Goal: Navigation & Orientation: Find specific page/section

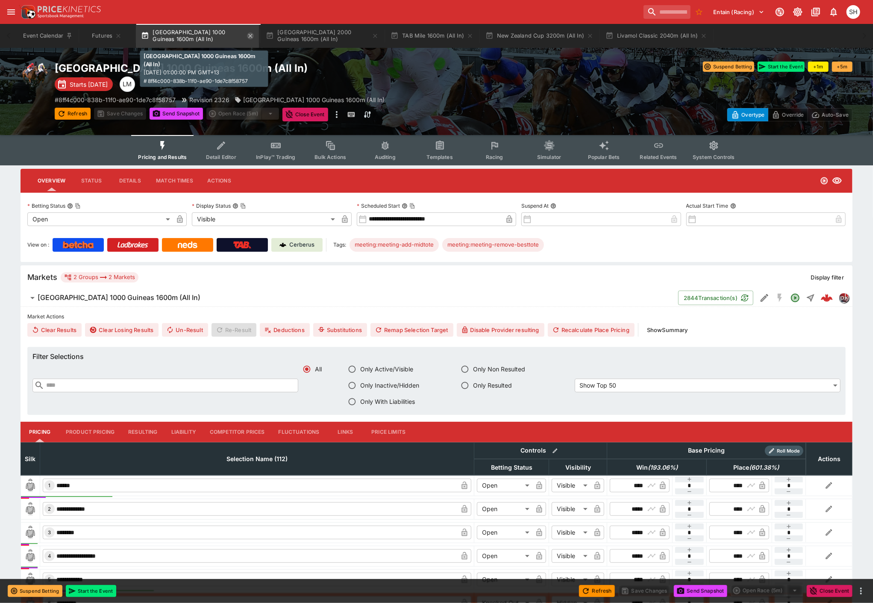
click at [252, 35] on icon "button" at bounding box center [251, 36] width 4 height 4
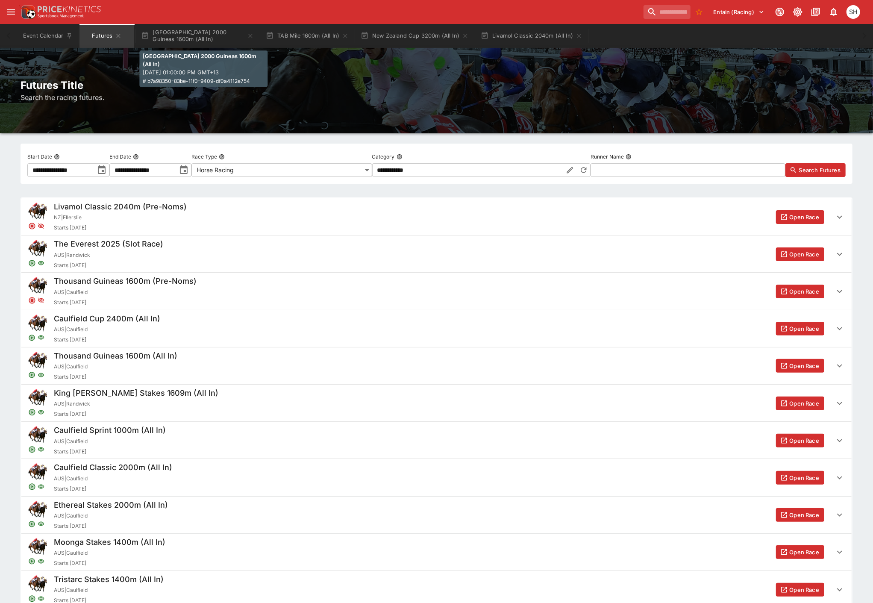
click at [252, 35] on icon "button" at bounding box center [251, 36] width 4 height 4
click at [220, 39] on icon "button" at bounding box center [220, 35] width 7 height 7
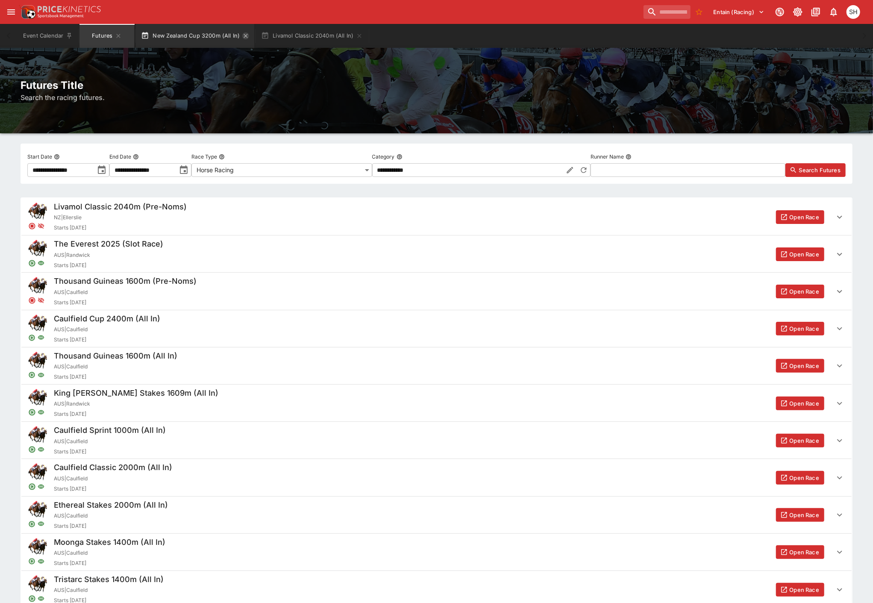
click at [245, 38] on icon "button" at bounding box center [245, 35] width 7 height 7
click at [211, 39] on button "Livamol Classic 2040m (All In)" at bounding box center [192, 36] width 112 height 24
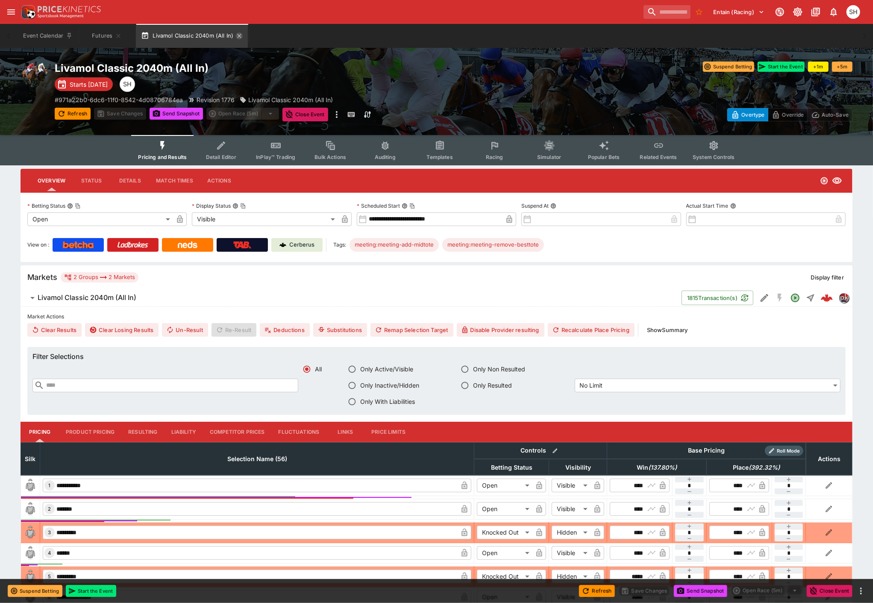
click at [241, 34] on icon "button" at bounding box center [239, 36] width 4 height 4
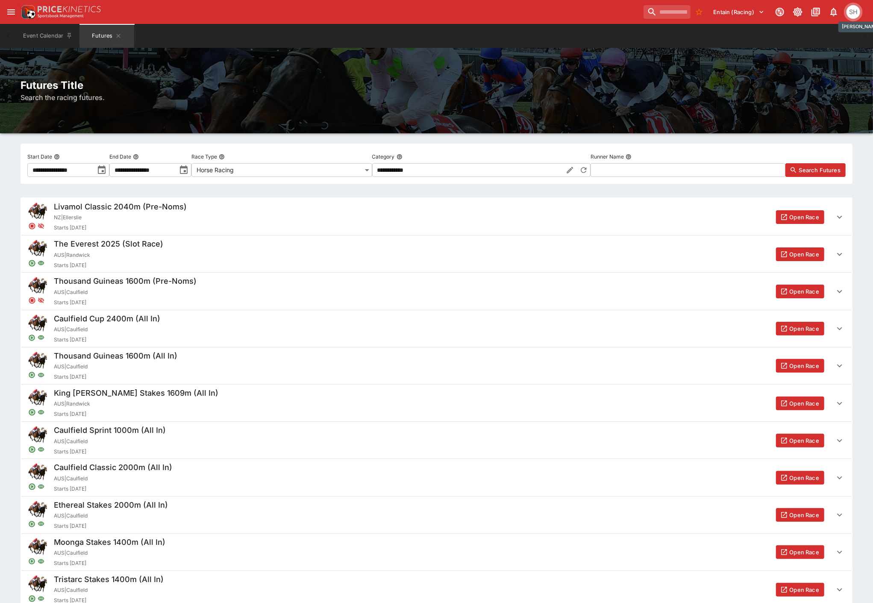
click at [851, 13] on div "SH" at bounding box center [853, 12] width 14 height 14
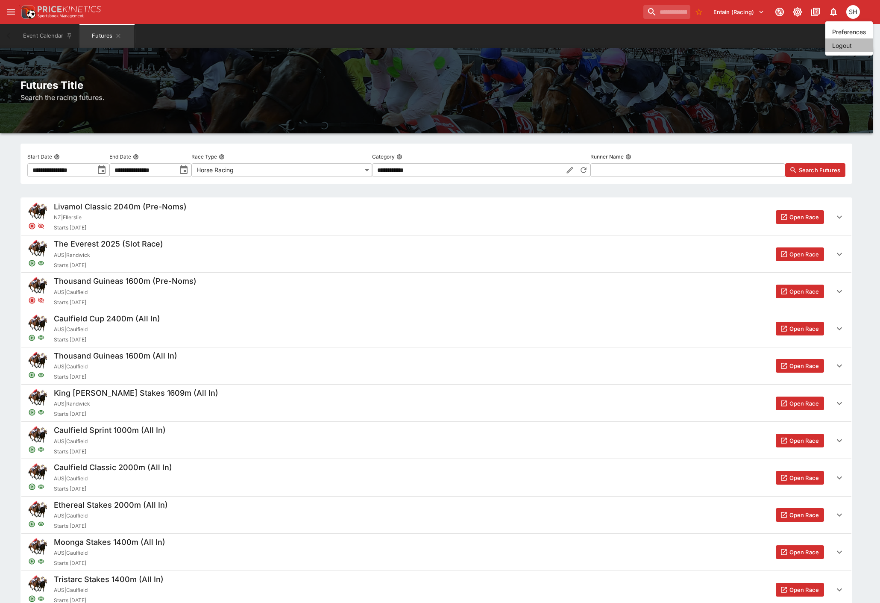
click at [857, 45] on li "Logout" at bounding box center [848, 45] width 47 height 14
